Goal: Information Seeking & Learning: Check status

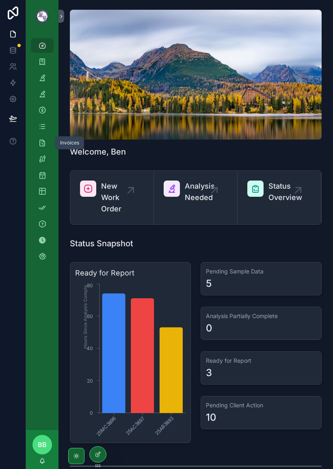
click at [40, 145] on icon "scrollable content" at bounding box center [42, 143] width 8 height 8
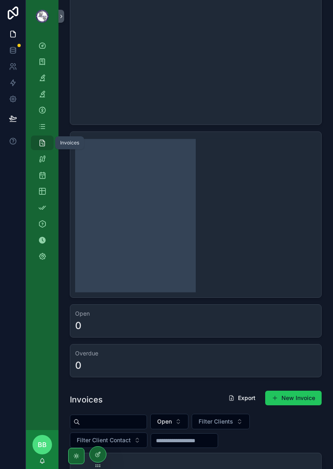
scroll to position [62, 0]
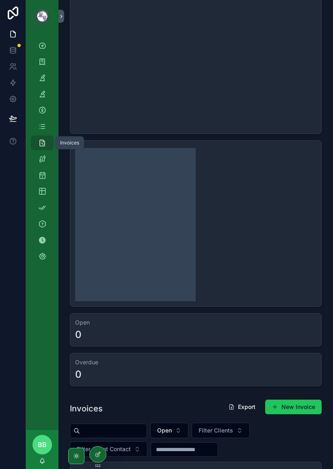
click at [247, 217] on icon "chart" at bounding box center [195, 224] width 241 height 156
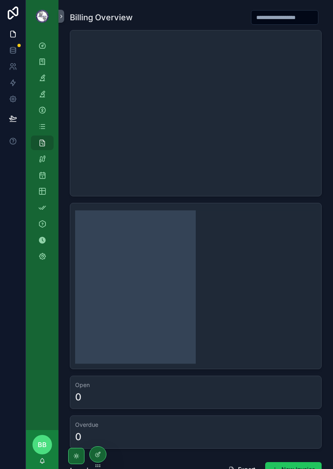
scroll to position [0, 0]
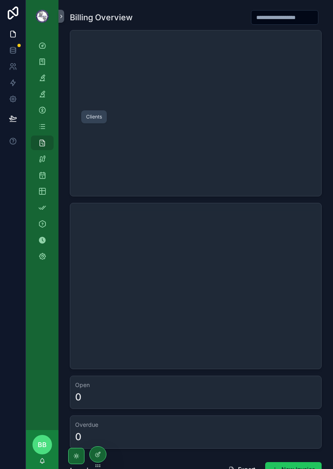
click at [43, 110] on icon "scrollable content" at bounding box center [42, 110] width 8 height 8
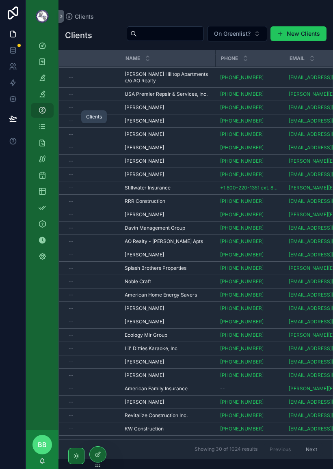
scroll to position [26, 0]
click at [178, 34] on input "scrollable content" at bounding box center [170, 33] width 67 height 11
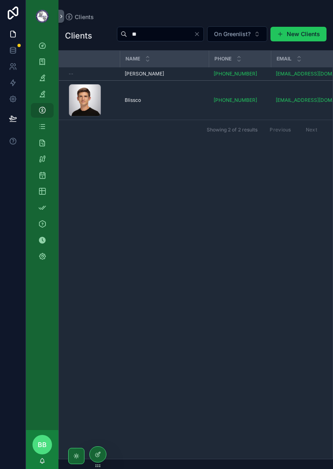
type input "*"
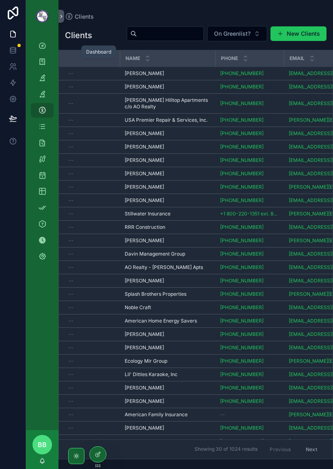
click at [41, 45] on icon "scrollable content" at bounding box center [42, 45] width 8 height 8
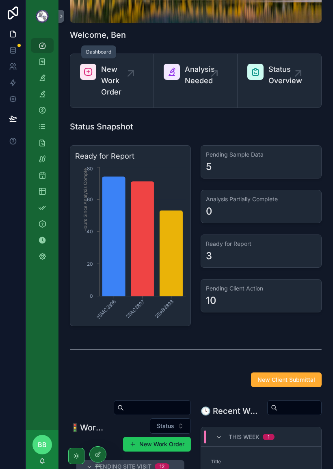
scroll to position [116, 0]
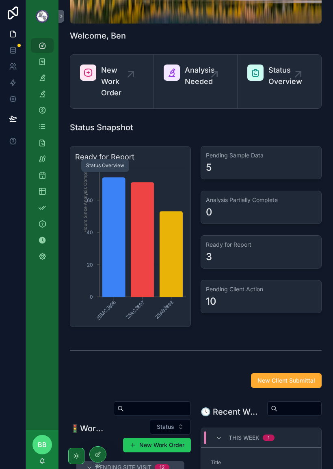
click at [45, 159] on icon "scrollable content" at bounding box center [42, 159] width 8 height 8
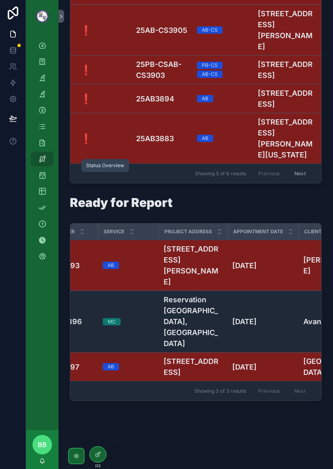
scroll to position [0, 151]
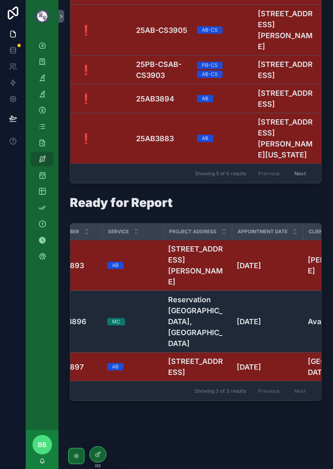
click at [188, 330] on h4 "Reservation [GEOGRAPHIC_DATA], [GEOGRAPHIC_DATA]" at bounding box center [197, 321] width 59 height 55
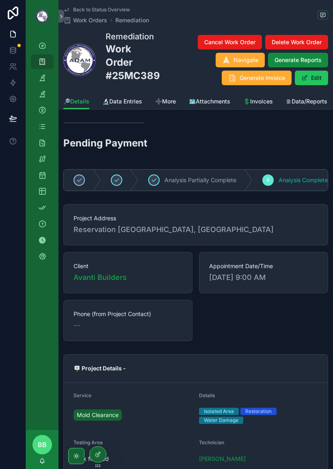
click at [115, 105] on span "🔬Data Entries" at bounding box center [122, 101] width 40 height 8
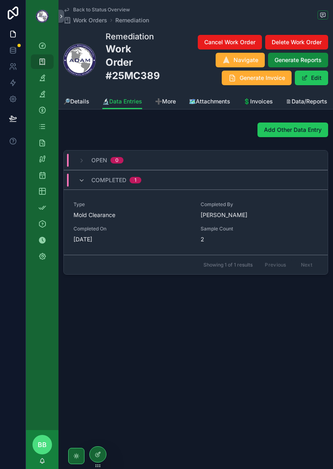
click at [176, 232] on div "Type Mold Clearance Completed By [PERSON_NAME] Completed On [DATE] Sample Count…" at bounding box center [195, 222] width 244 height 42
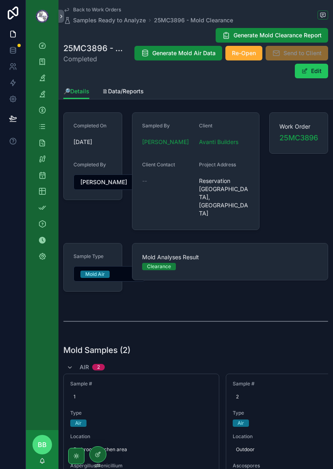
click at [115, 92] on span "🗎Data/Reports" at bounding box center [122, 91] width 41 height 8
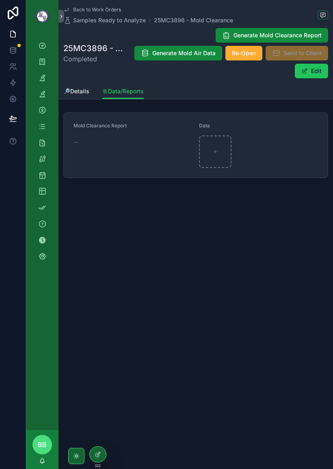
click at [77, 87] on span "🔎Details" at bounding box center [76, 91] width 26 height 8
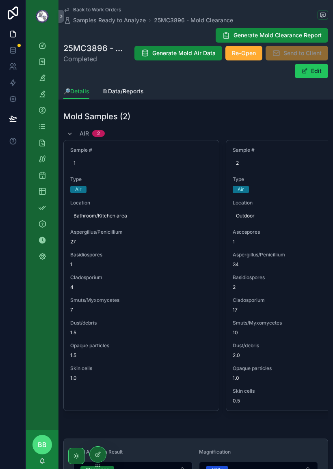
scroll to position [234, 0]
click at [277, 212] on span "Outdoor" at bounding box center [304, 215] width 136 height 6
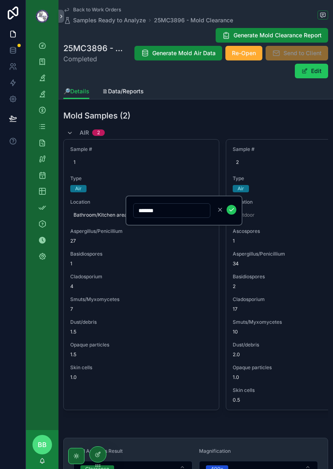
click at [288, 126] on div "Air 2" at bounding box center [195, 132] width 265 height 13
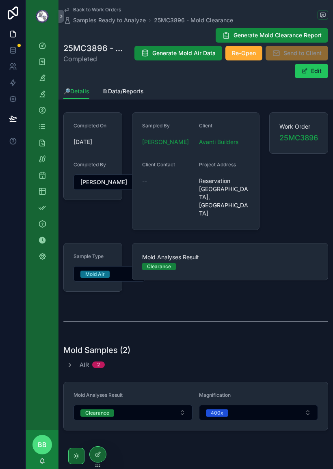
scroll to position [10, 0]
click at [72, 362] on icon "scrollable content" at bounding box center [70, 365] width 6 height 6
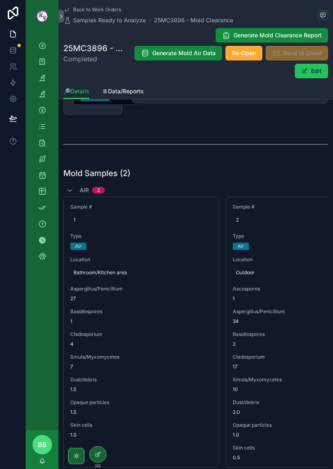
scroll to position [180, 0]
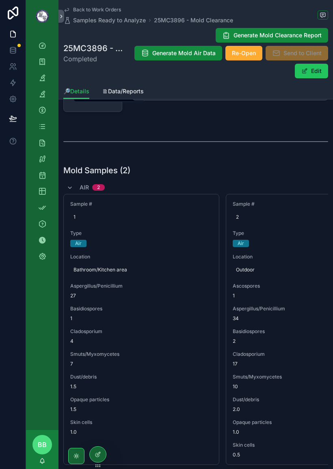
click at [237, 161] on div "Mold Samples (2) Air 2 Sample # 1 Type Air Location Bathroom/Kitchen area Asper…" at bounding box center [195, 321] width 274 height 321
click at [253, 134] on div "Completed On [DATE] Completed By [PERSON_NAME] Sampled By [PERSON_NAME] Client …" at bounding box center [195, 236] width 274 height 615
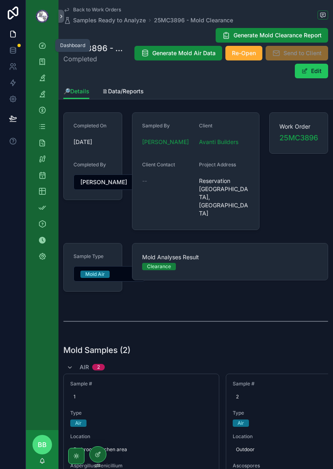
click at [46, 41] on icon "scrollable content" at bounding box center [42, 45] width 8 height 8
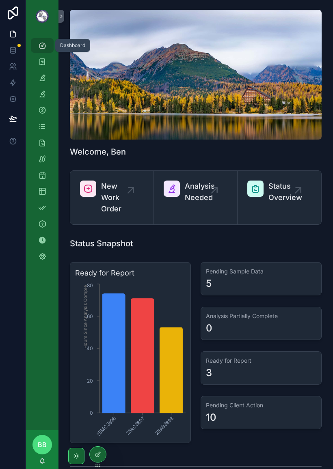
click at [290, 113] on div "scrollable content" at bounding box center [196, 75] width 252 height 130
click at [293, 122] on div "scrollable content" at bounding box center [196, 75] width 252 height 130
click at [288, 112] on div "scrollable content" at bounding box center [196, 75] width 252 height 130
click at [293, 119] on div "scrollable content" at bounding box center [196, 75] width 252 height 130
